Goal: Task Accomplishment & Management: Complete application form

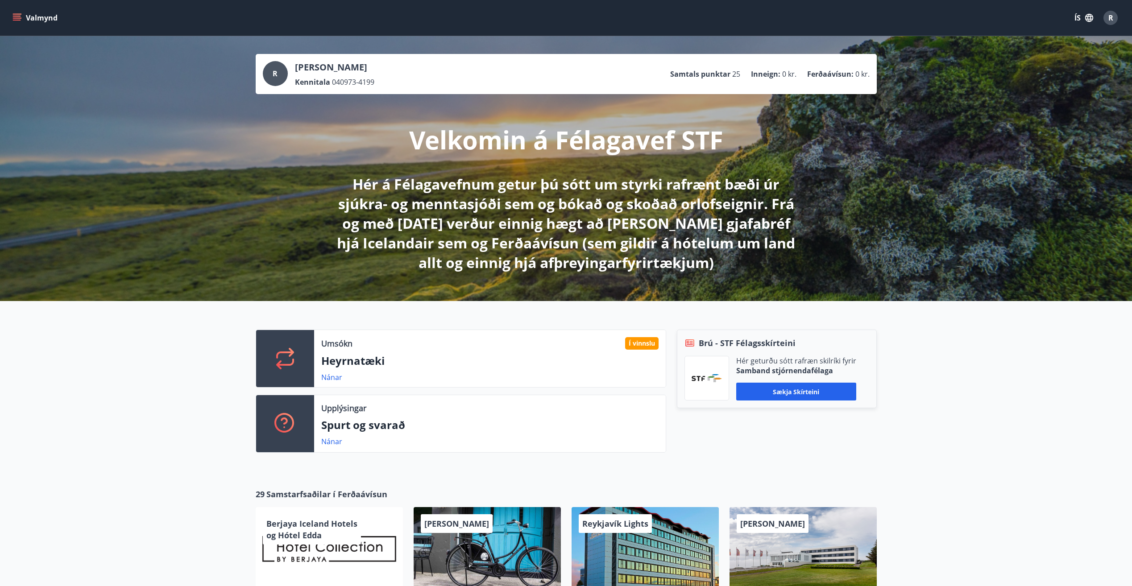
click at [17, 16] on icon "menu" at bounding box center [17, 16] width 8 height 1
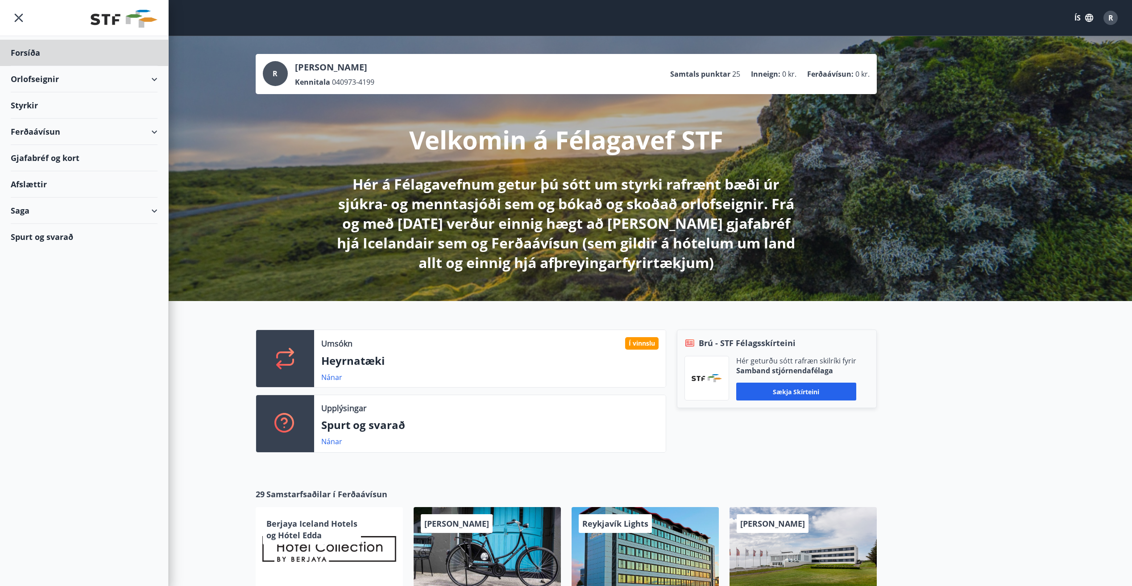
click at [33, 105] on div "Styrkir" at bounding box center [84, 105] width 147 height 26
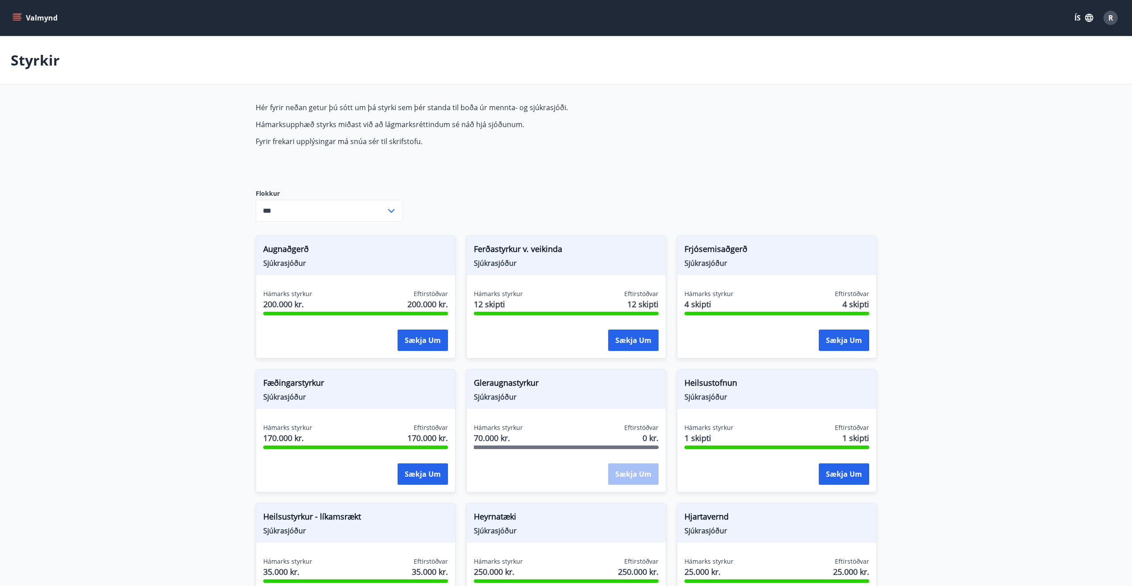
type input "***"
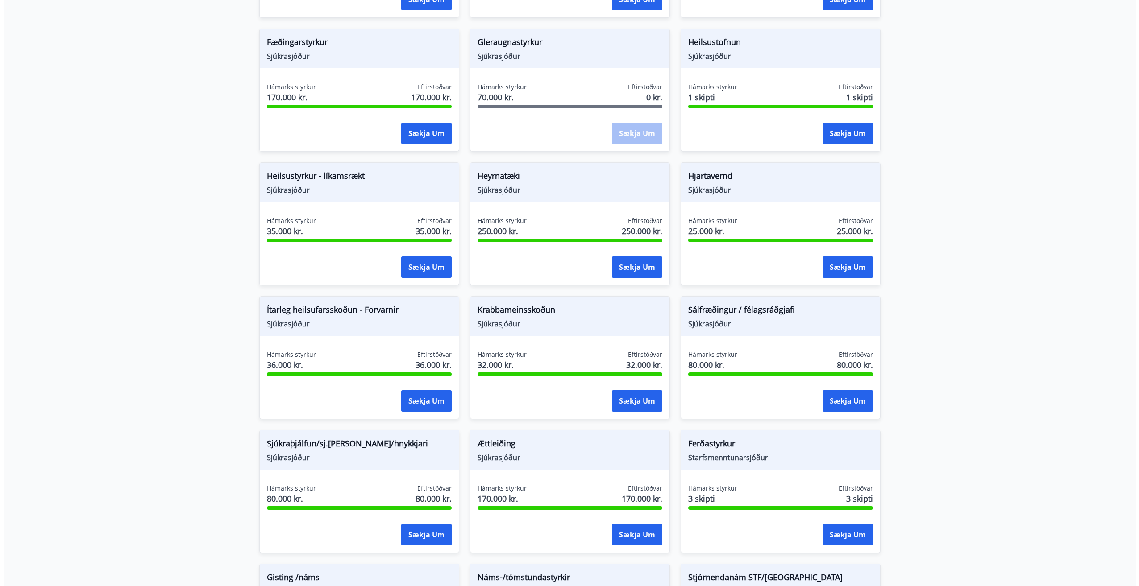
scroll to position [357, 0]
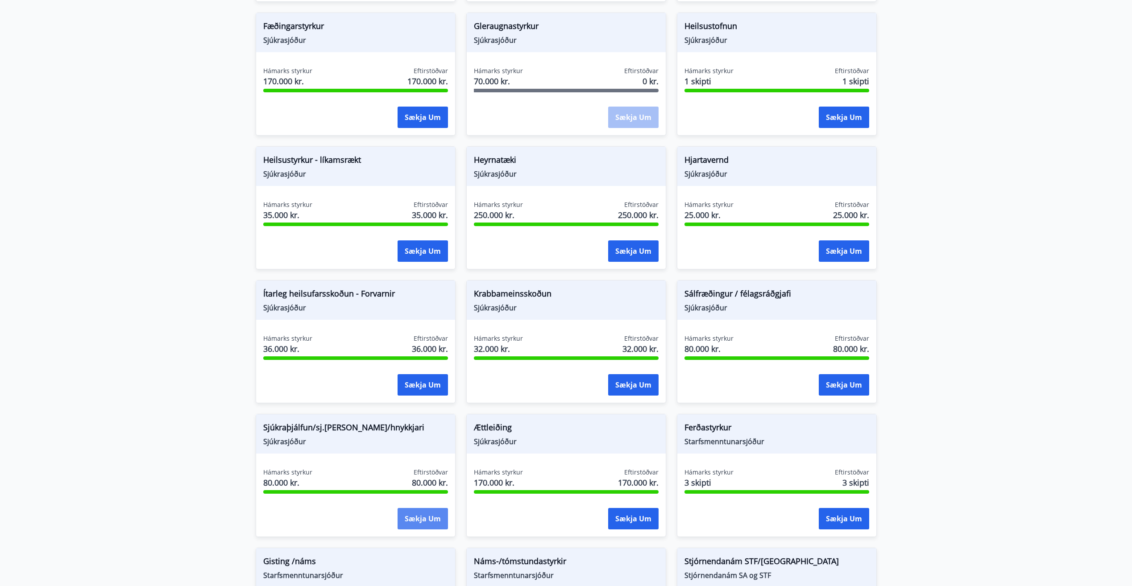
click at [427, 520] on button "Sækja um" at bounding box center [423, 518] width 50 height 21
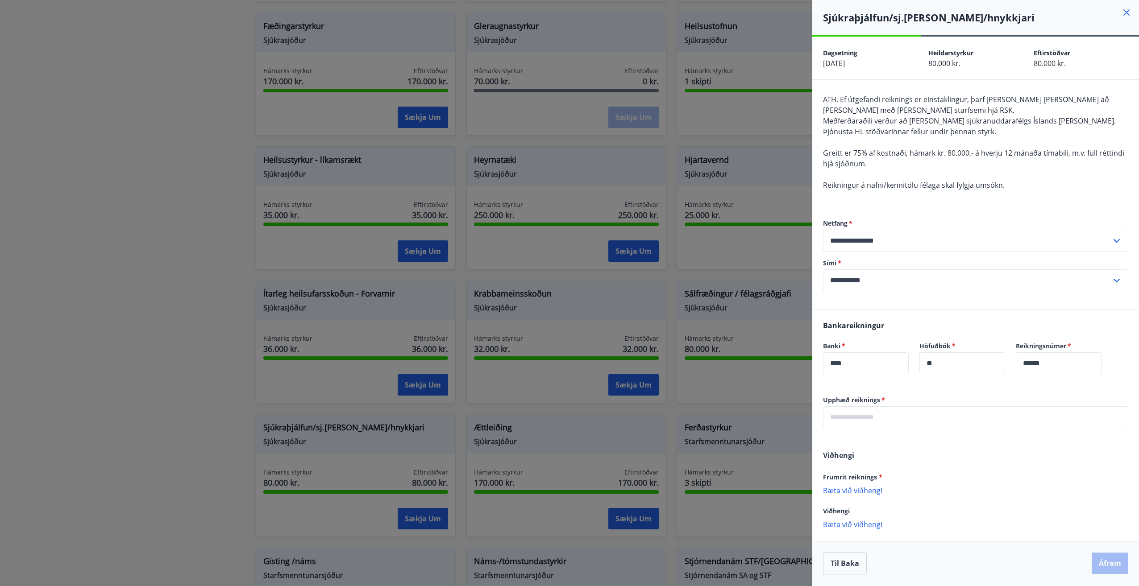
click at [876, 417] on input "text" at bounding box center [975, 418] width 305 height 22
type input "*****"
click at [843, 490] on p "Bæta við viðhengi" at bounding box center [975, 490] width 305 height 9
click at [872, 497] on p "Sjúkraþjálfun-Rósi.pdf" at bounding box center [864, 495] width 74 height 11
click at [838, 494] on p "Sjúkraþjálfun-Rósi.pdf" at bounding box center [864, 495] width 74 height 11
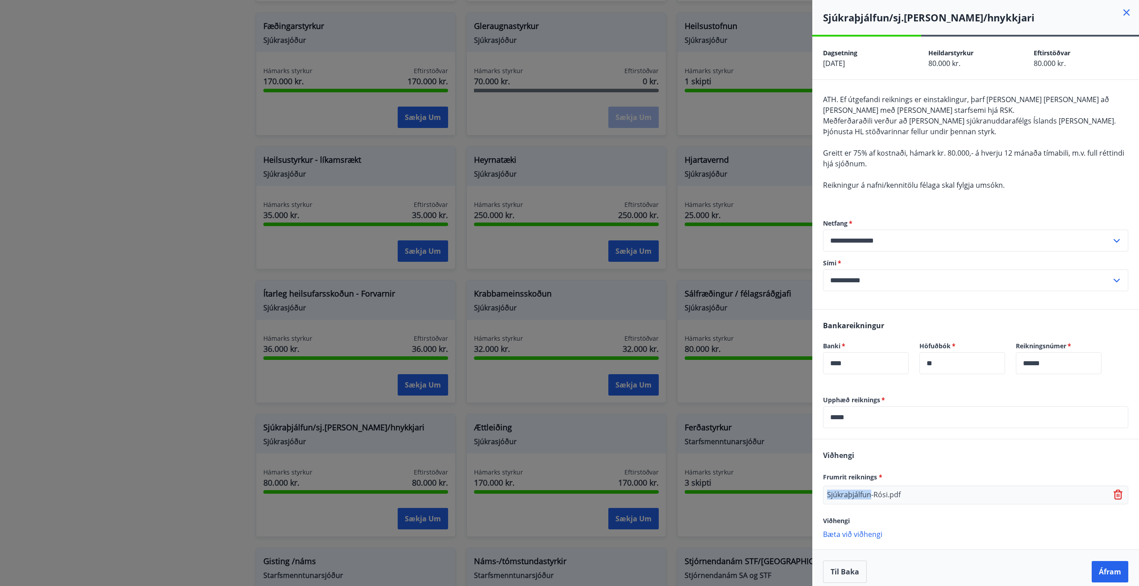
click at [838, 494] on p "Sjúkraþjálfun-Rósi.pdf" at bounding box center [864, 495] width 74 height 11
drag, startPoint x: 838, startPoint y: 494, endPoint x: 918, endPoint y: 462, distance: 85.9
click at [918, 462] on div "[PERSON_NAME] reiknings * Sjúkraþjálfun-Rósi.pdf Viðhengi [PERSON_NAME] við við…" at bounding box center [975, 495] width 327 height 110
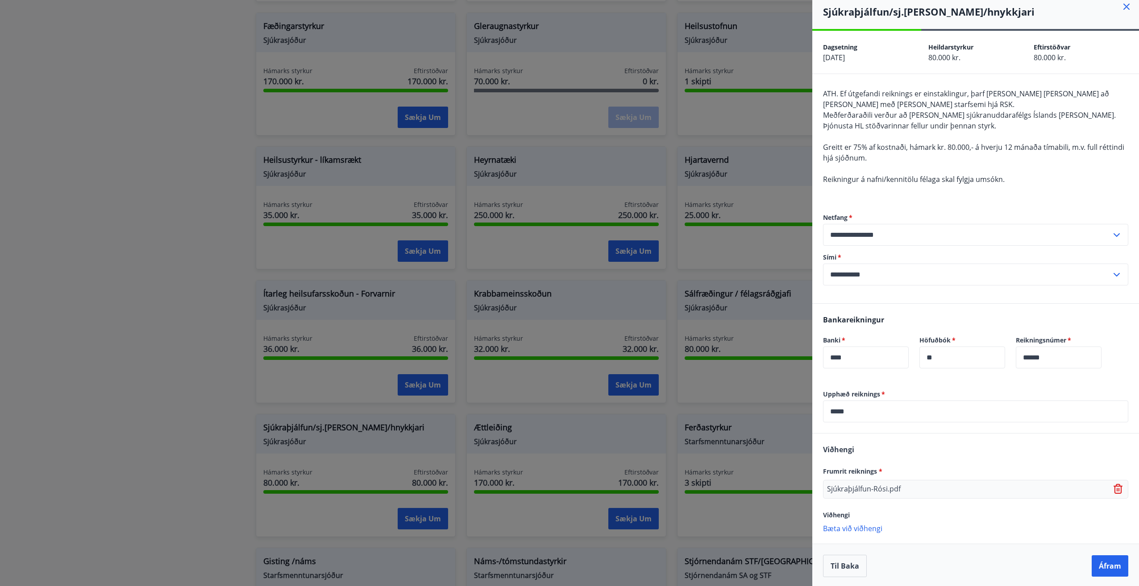
scroll to position [8, 0]
click at [1104, 567] on button "Áfram" at bounding box center [1110, 564] width 37 height 21
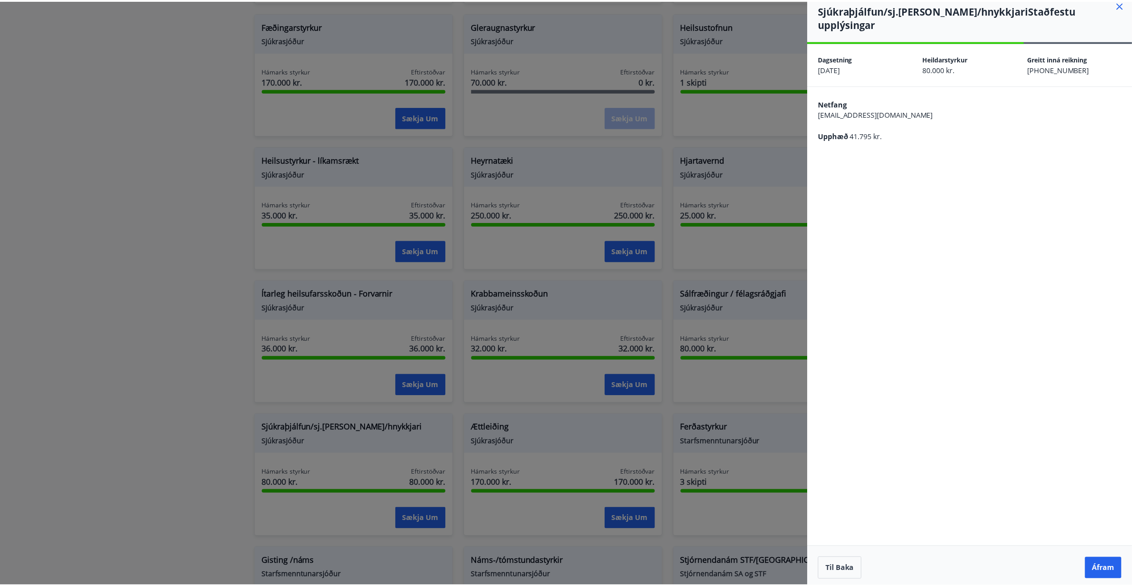
scroll to position [0, 0]
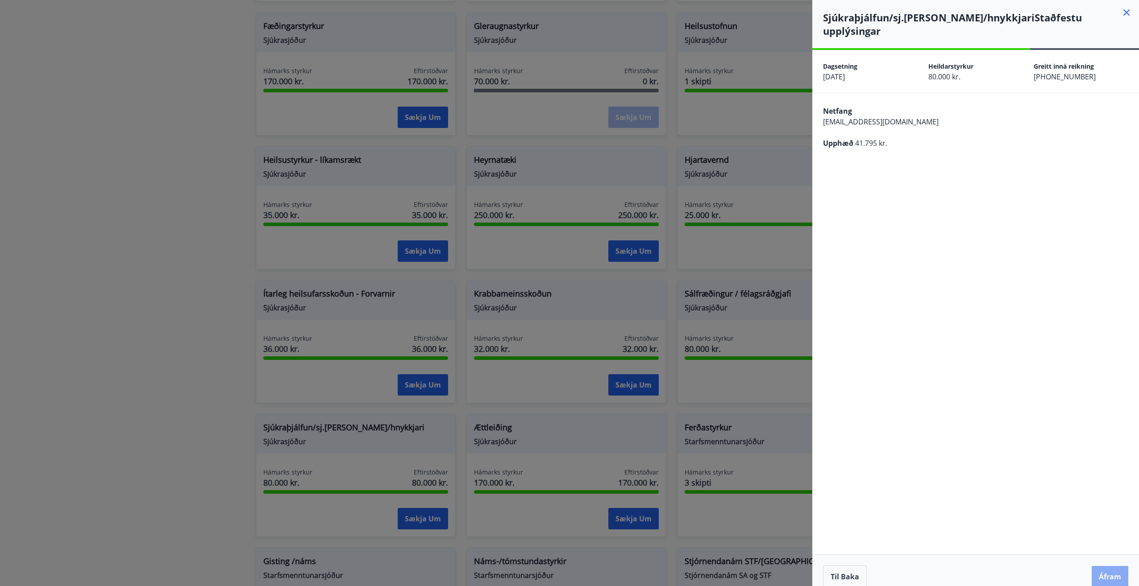
click at [1111, 566] on button "Áfram" at bounding box center [1110, 576] width 37 height 21
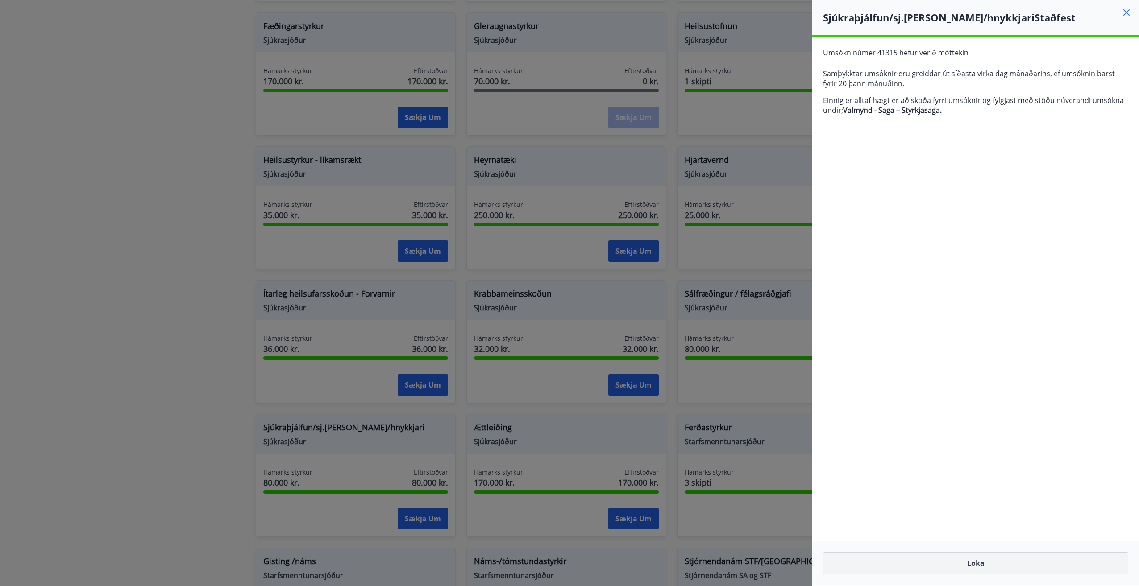
click at [974, 558] on button "Loka" at bounding box center [975, 564] width 305 height 22
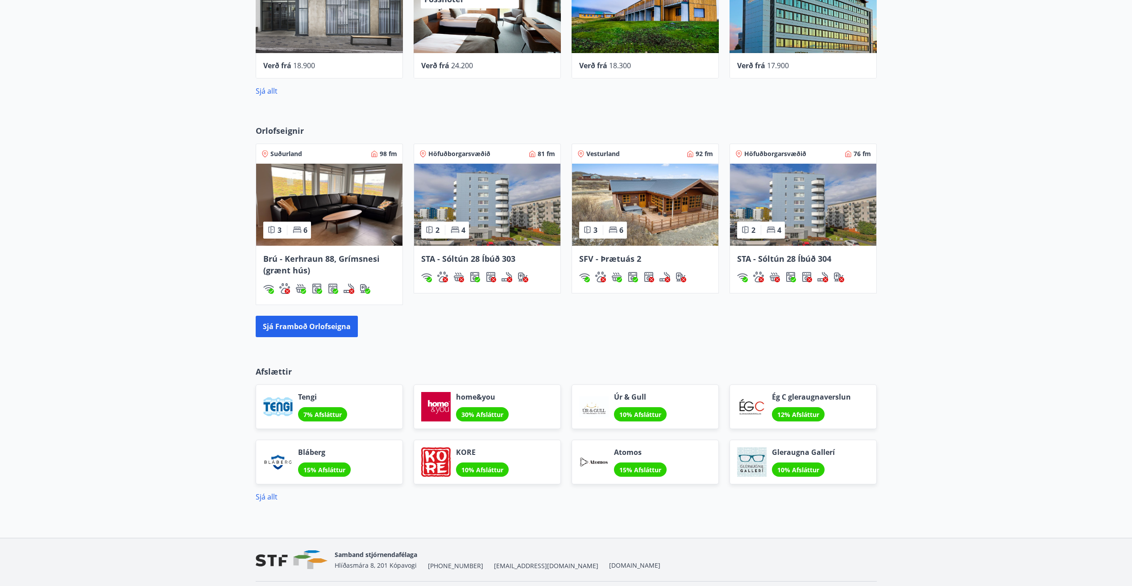
scroll to position [628, 0]
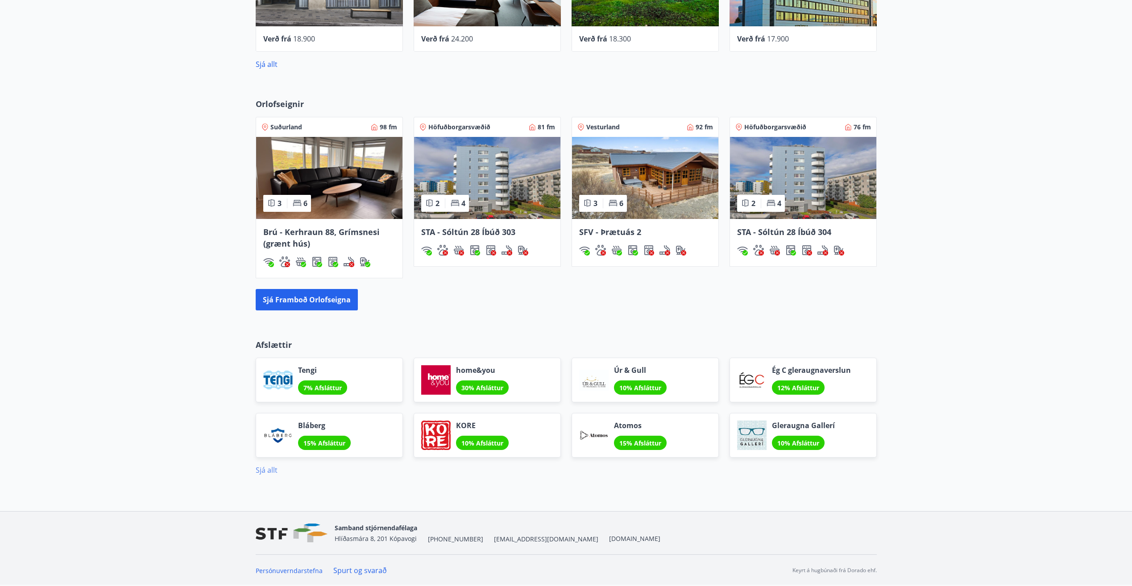
click at [262, 471] on link "Sjá allt" at bounding box center [267, 470] width 22 height 10
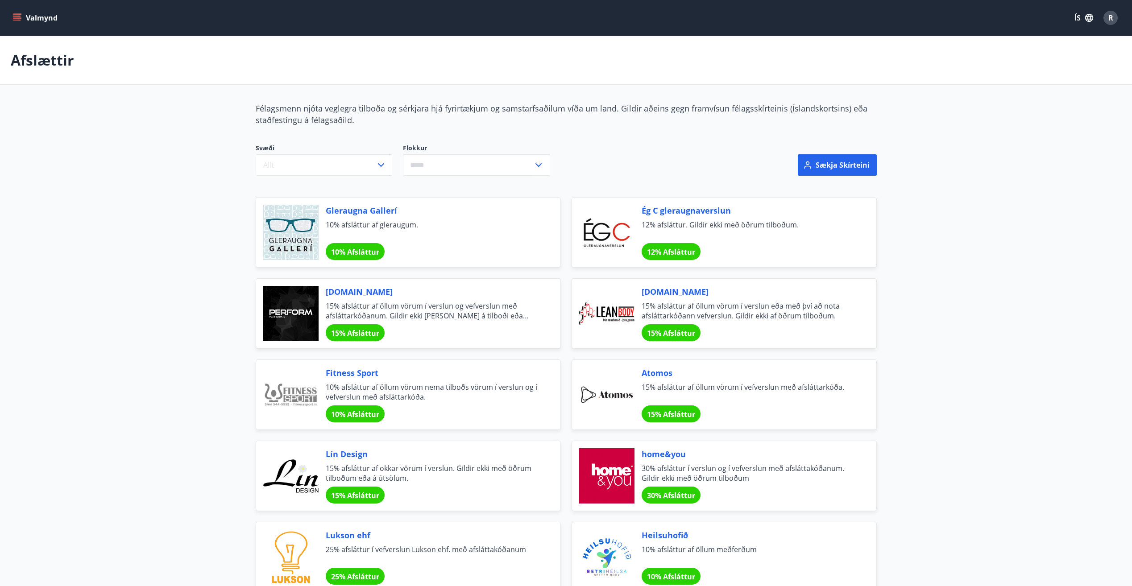
click at [21, 19] on icon "menu" at bounding box center [16, 17] width 9 height 9
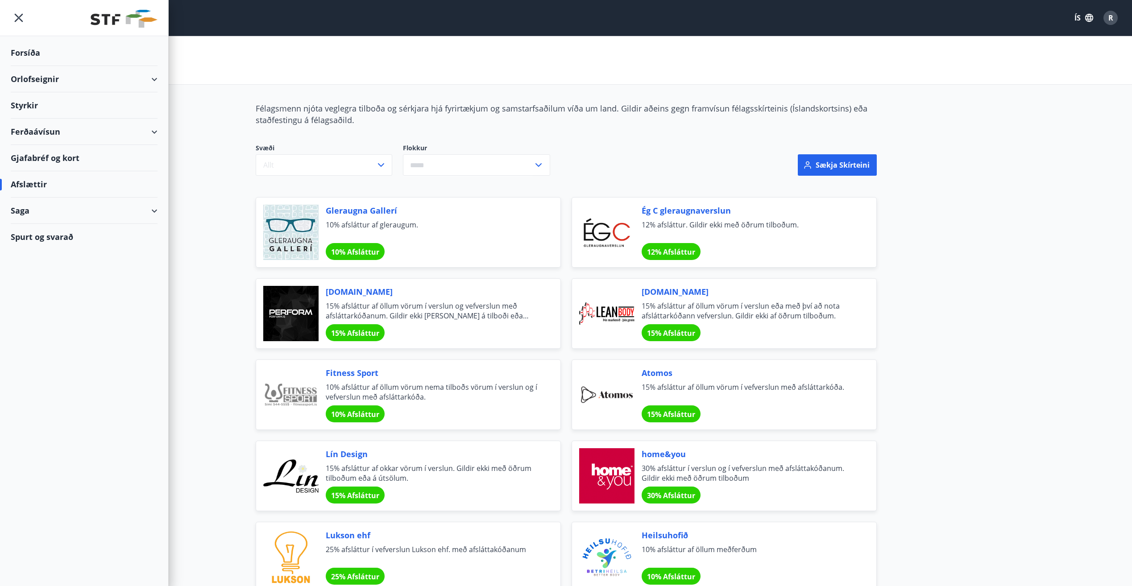
click at [42, 77] on div "Orlofseignir" at bounding box center [84, 79] width 147 height 26
click at [48, 101] on div "Framboð" at bounding box center [84, 101] width 133 height 19
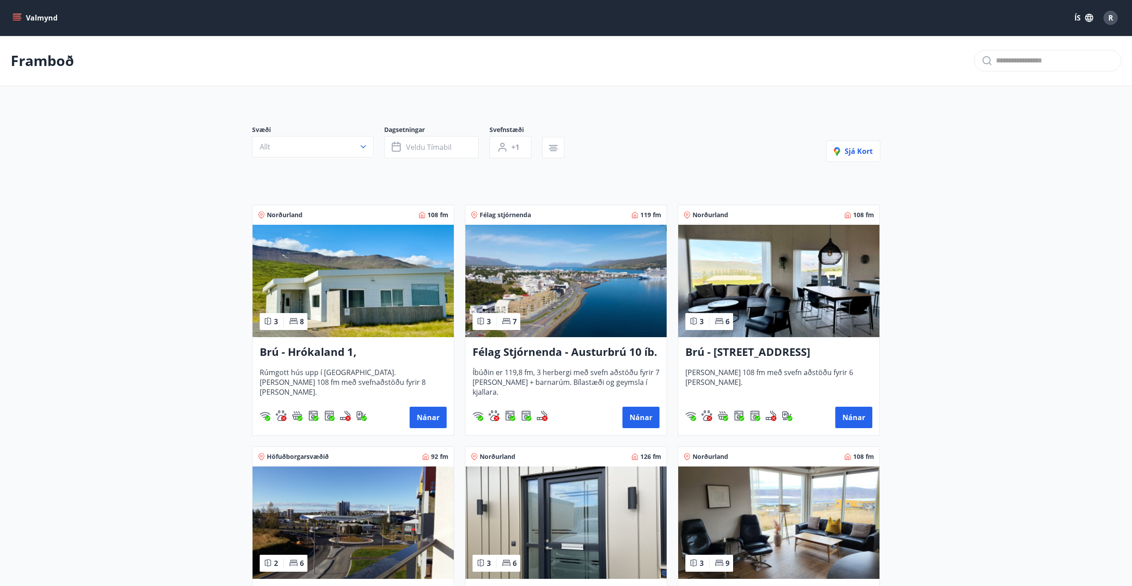
click at [21, 18] on icon "menu" at bounding box center [18, 17] width 10 height 1
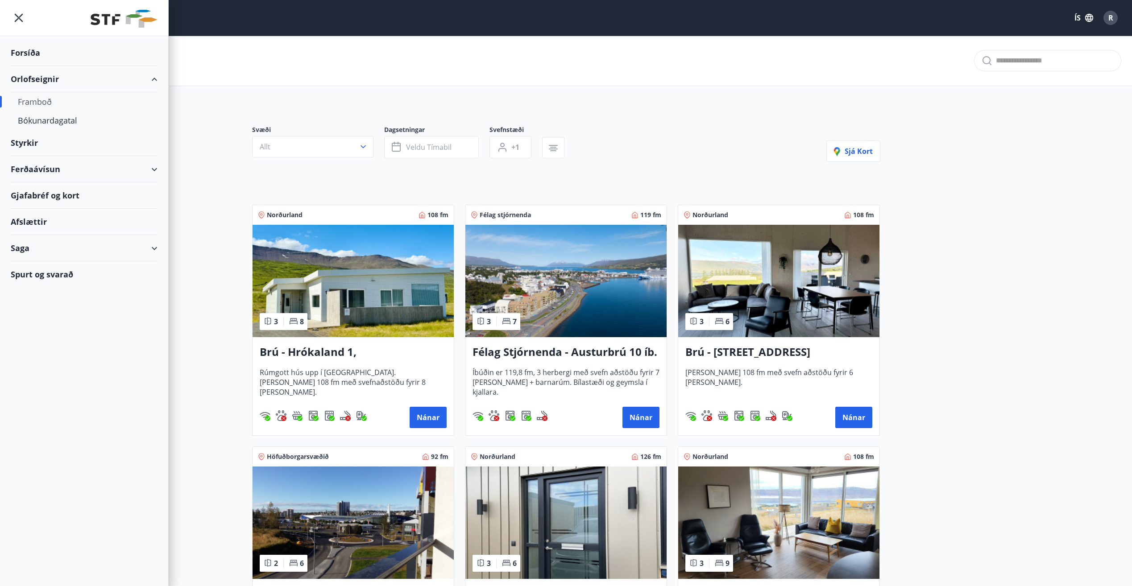
click at [32, 192] on div "Gjafabréf og kort" at bounding box center [84, 196] width 147 height 26
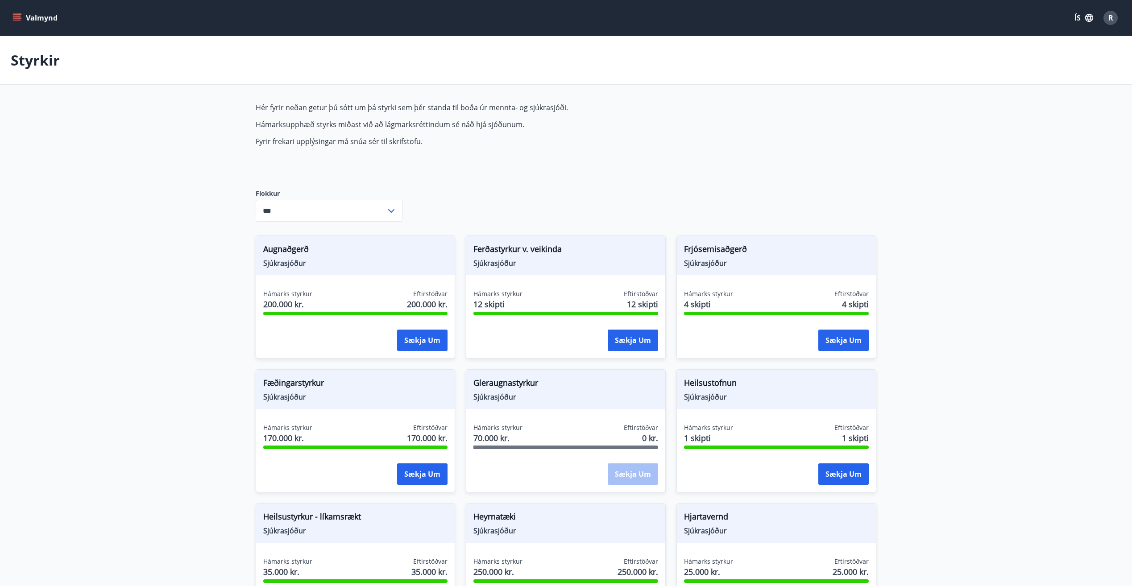
click at [691, 176] on div "Hér fyrir neðan getur þú sótt um þá styrki sem þér standa til boða úr mennta- o…" at bounding box center [566, 571] width 621 height 936
click at [24, 17] on button "Valmynd" at bounding box center [36, 18] width 50 height 16
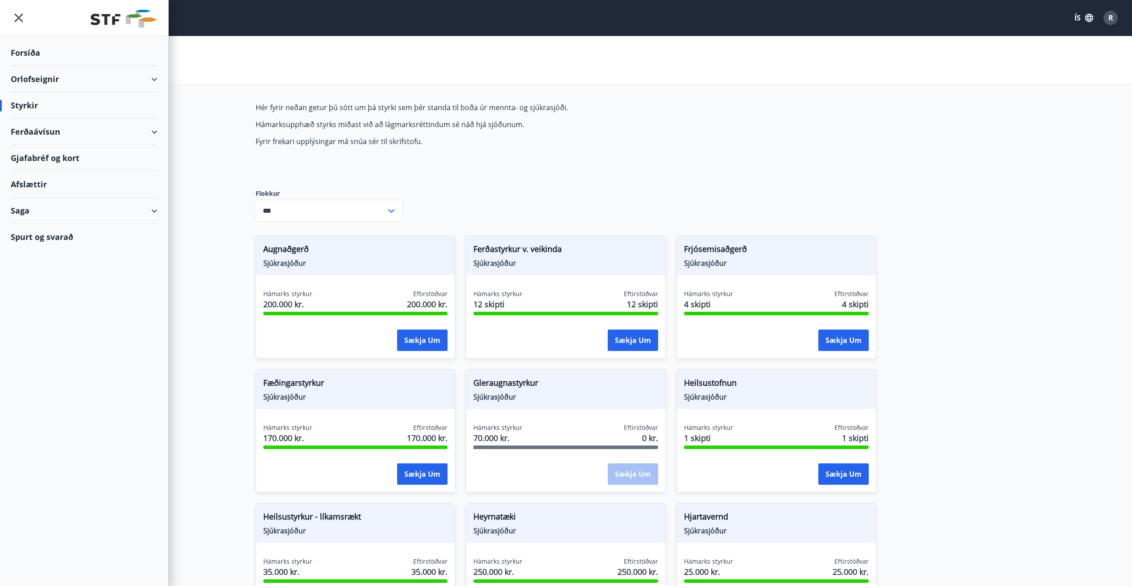
click at [51, 156] on div "Gjafabréf og kort" at bounding box center [84, 158] width 147 height 26
click at [279, 58] on div "Styrkir" at bounding box center [566, 60] width 1132 height 49
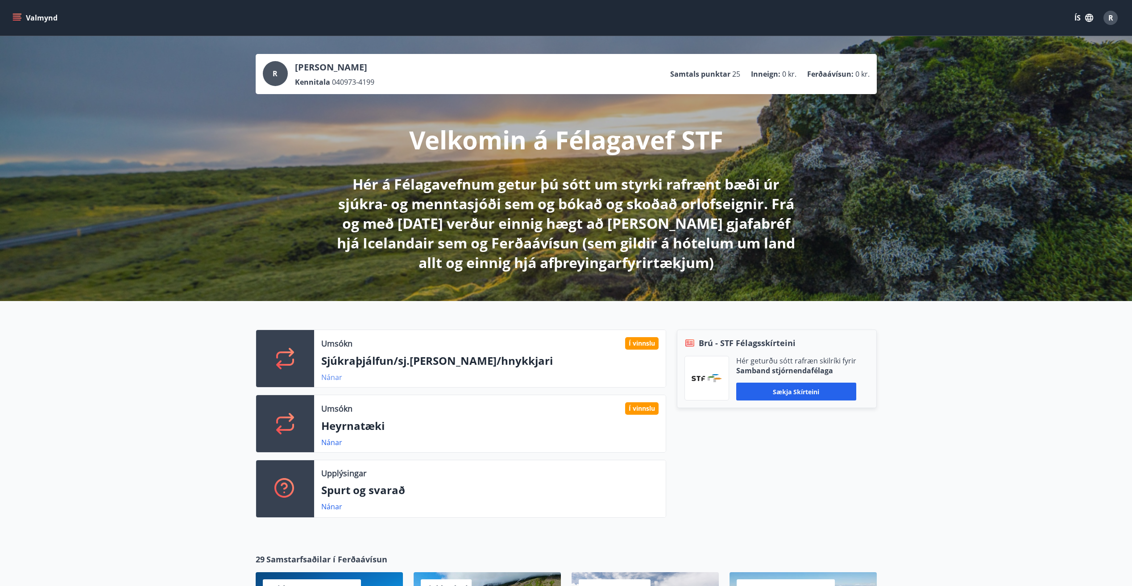
click at [334, 380] on link "Nánar" at bounding box center [331, 378] width 21 height 10
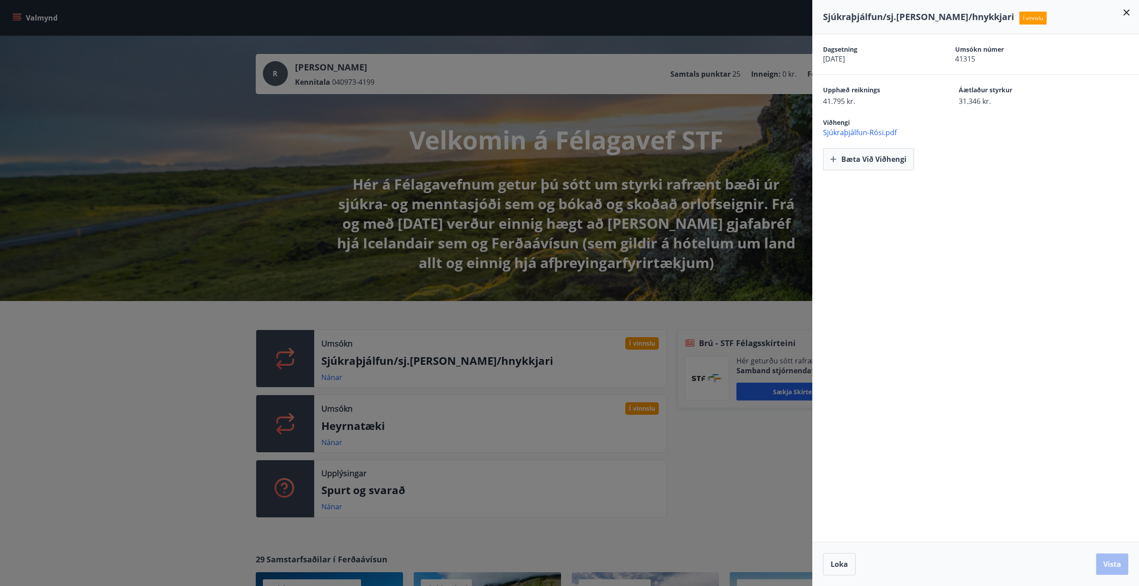
drag, startPoint x: 1124, startPoint y: 12, endPoint x: 1034, endPoint y: 30, distance: 92.3
click at [1125, 12] on icon at bounding box center [1126, 12] width 11 height 11
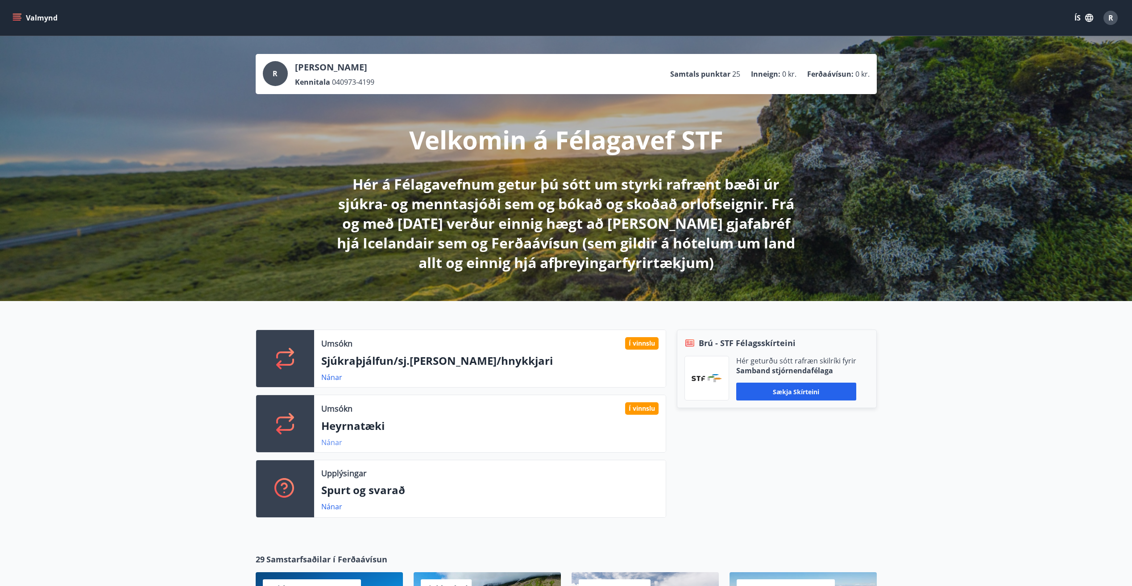
click at [333, 443] on link "Nánar" at bounding box center [331, 443] width 21 height 10
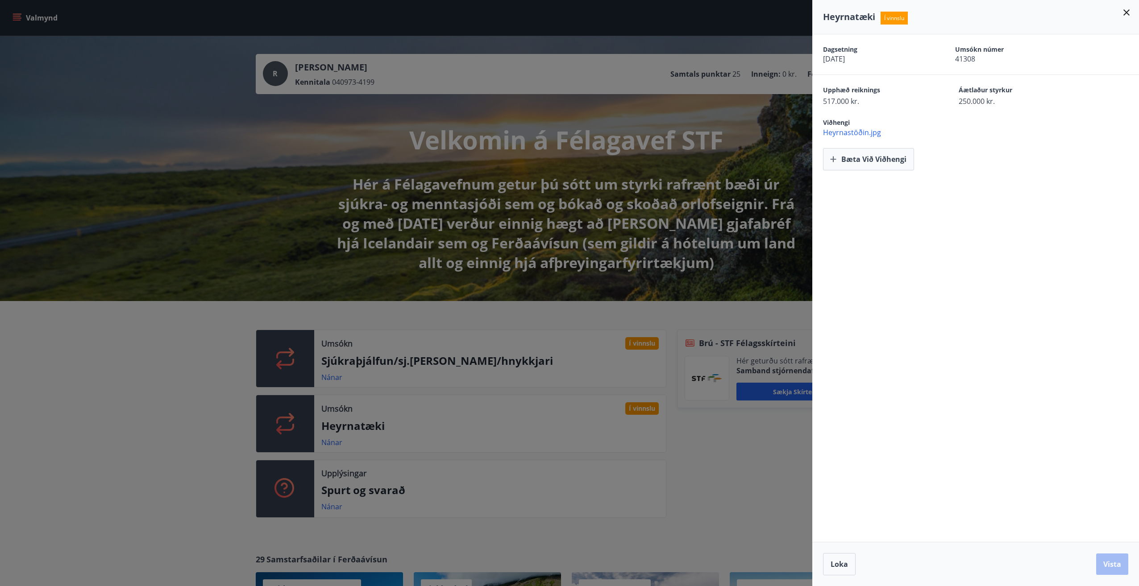
click at [1124, 12] on icon at bounding box center [1126, 12] width 11 height 11
